Goal: Navigation & Orientation: Find specific page/section

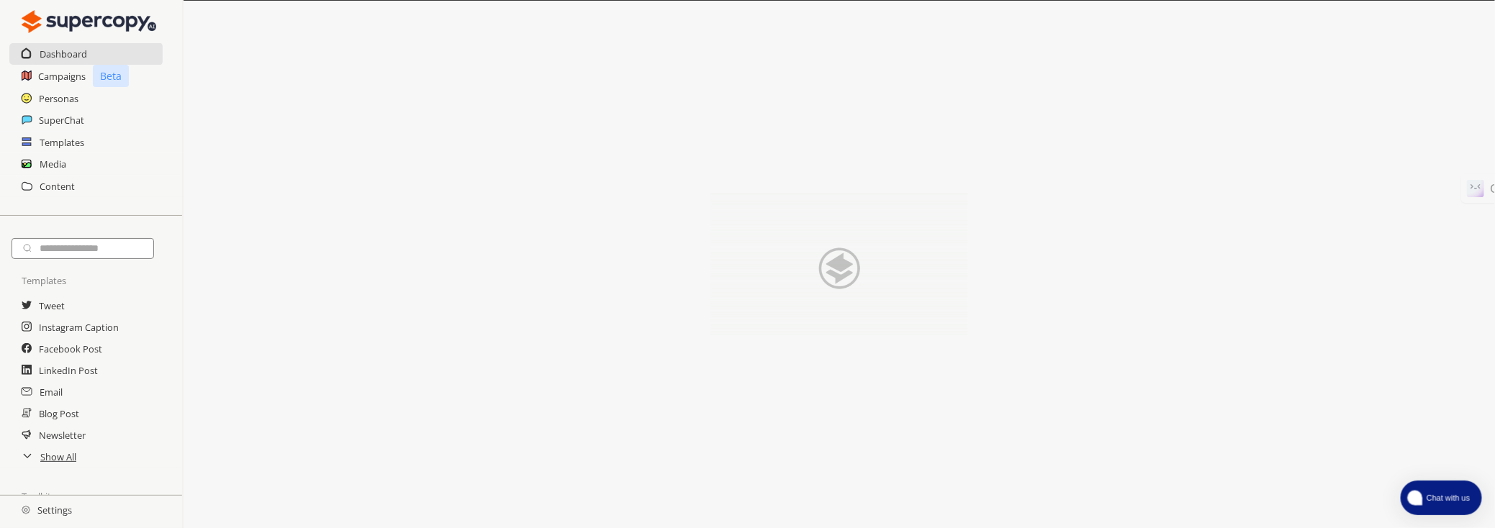
click at [1427, 493] on span "Chat with us" at bounding box center [1447, 498] width 53 height 12
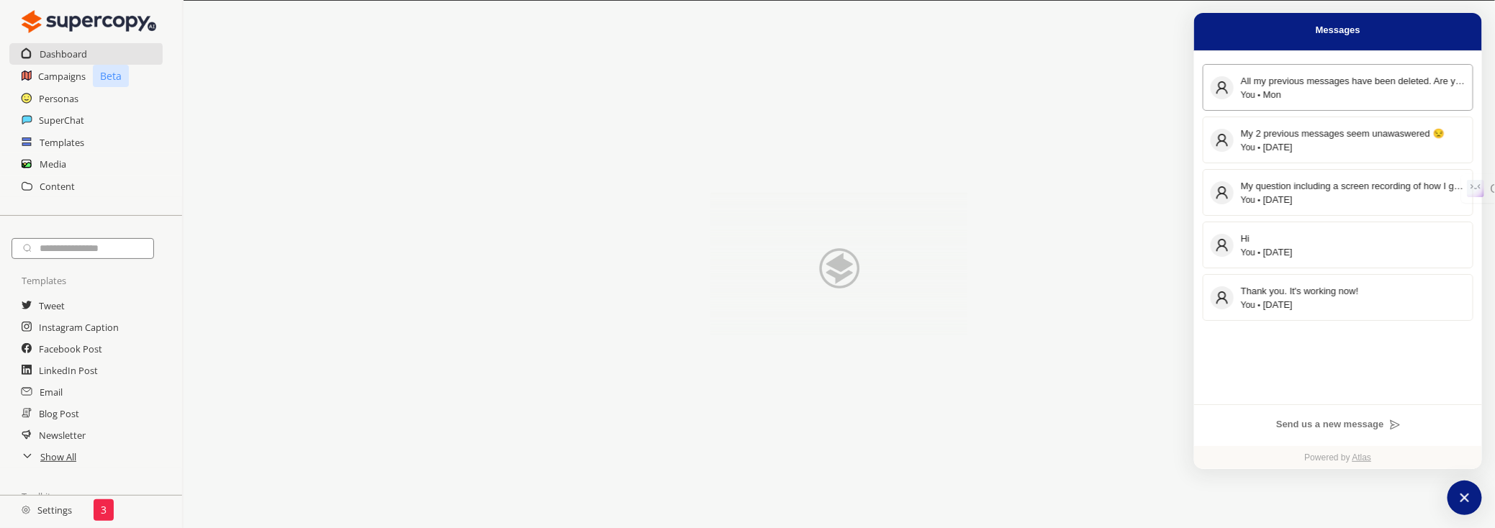
click at [1366, 86] on div "All my previous messages have been deleted. Are you still in business?" at bounding box center [1353, 80] width 225 height 15
